Goal: Navigation & Orientation: Find specific page/section

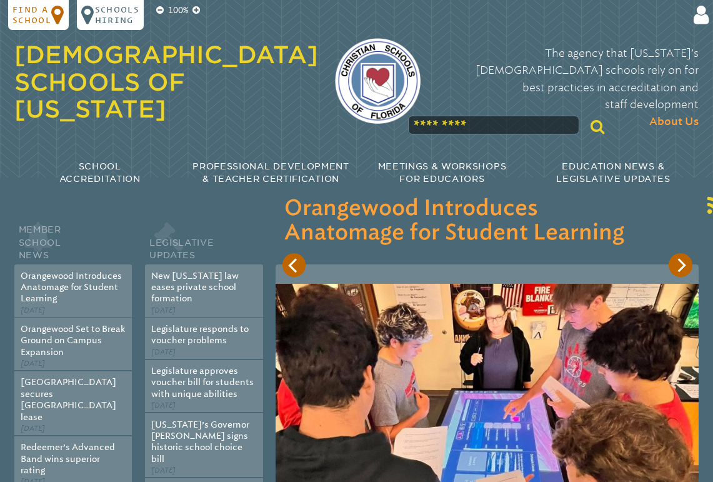
click at [43, 20] on p "Find a school" at bounding box center [32, 14] width 39 height 21
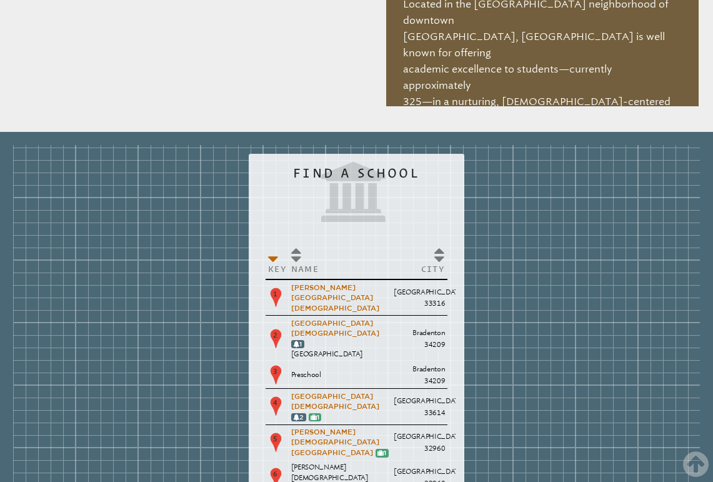
scroll to position [1233, 0]
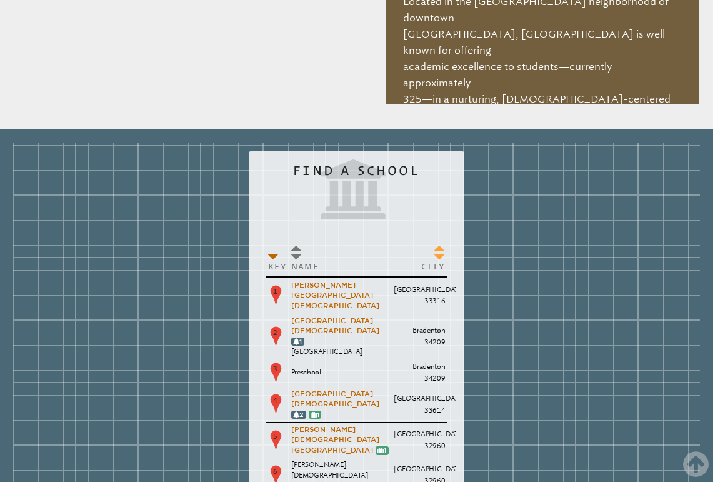
click at [437, 240] on th "City" at bounding box center [420, 258] width 56 height 37
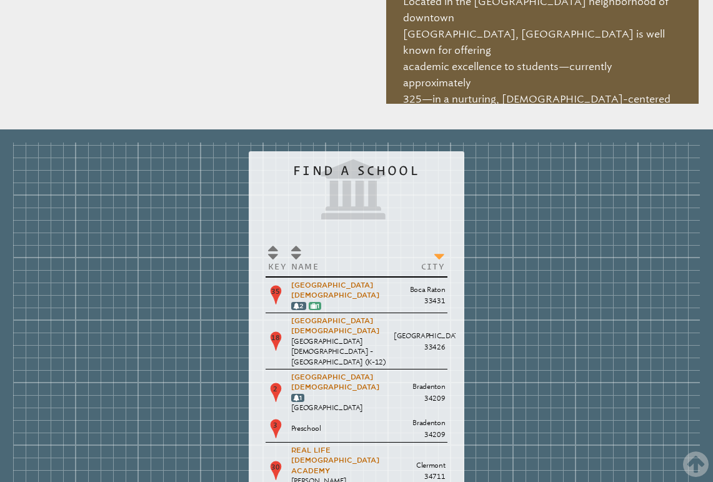
click at [437, 240] on th "City" at bounding box center [420, 258] width 56 height 37
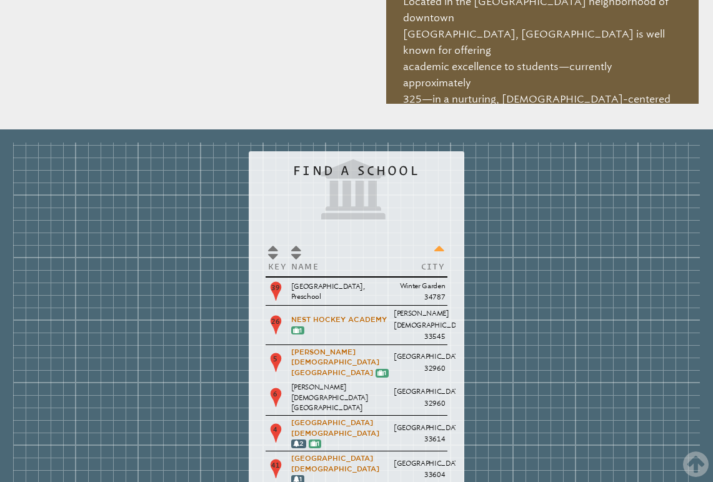
click at [436, 240] on th "City" at bounding box center [420, 258] width 56 height 37
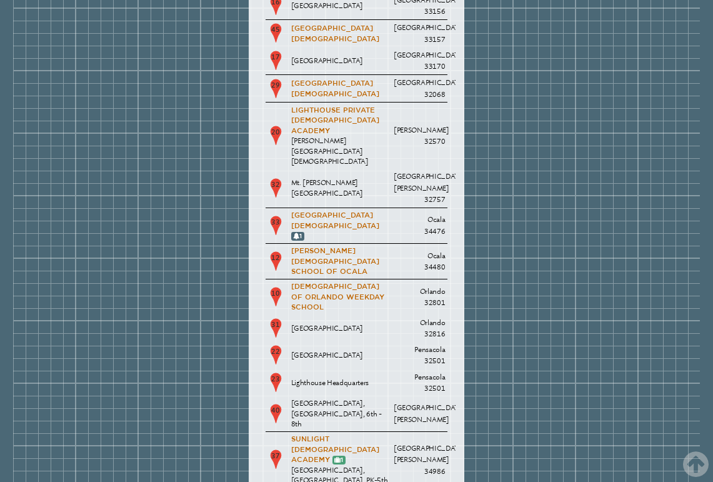
scroll to position [2421, 0]
drag, startPoint x: 366, startPoint y: 378, endPoint x: 380, endPoint y: 380, distance: 14.6
drag, startPoint x: 455, startPoint y: 346, endPoint x: 454, endPoint y: 357, distance: 10.6
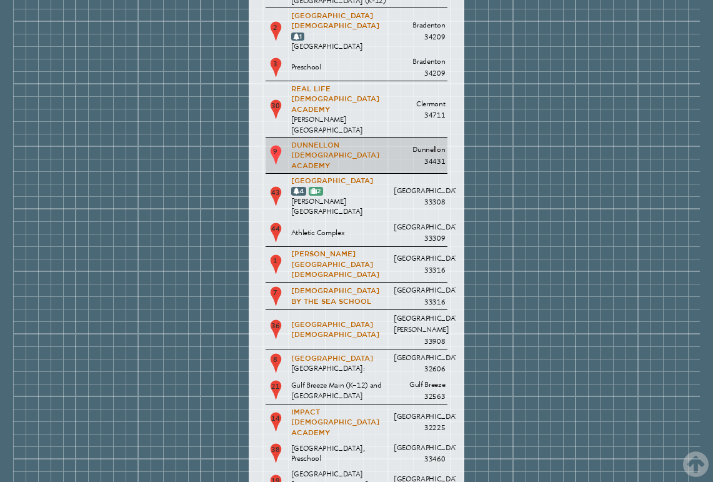
scroll to position [1608, 0]
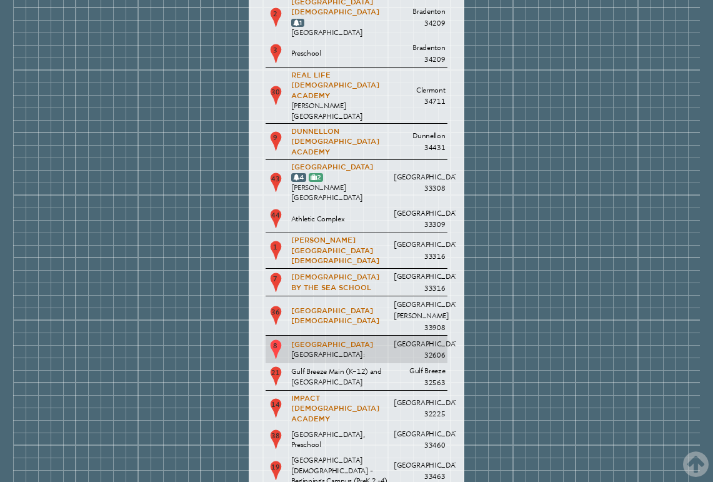
click at [285, 336] on td "8" at bounding box center [277, 350] width 23 height 28
click at [391, 336] on td "[GEOGRAPHIC_DATA]:" at bounding box center [340, 350] width 103 height 28
click at [373, 340] on link "[GEOGRAPHIC_DATA]" at bounding box center [332, 344] width 82 height 9
click at [358, 336] on td "[GEOGRAPHIC_DATA]:" at bounding box center [340, 350] width 103 height 28
